Goal: Check status

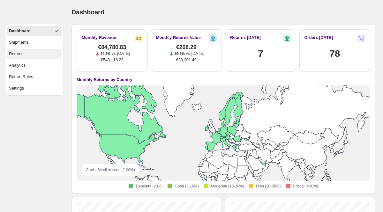
click at [42, 56] on button "Returns" at bounding box center [34, 54] width 55 height 10
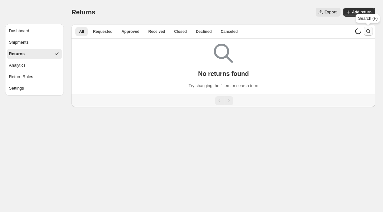
click at [368, 32] on icon "Search and filter results" at bounding box center [368, 31] width 6 height 6
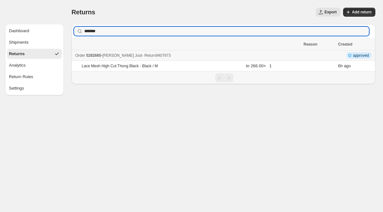
type input "*******"
click at [106, 56] on div "Order 5282665 - [PERSON_NAME] - Return 9407973" at bounding box center [187, 55] width 225 height 6
